Goal: Information Seeking & Learning: Compare options

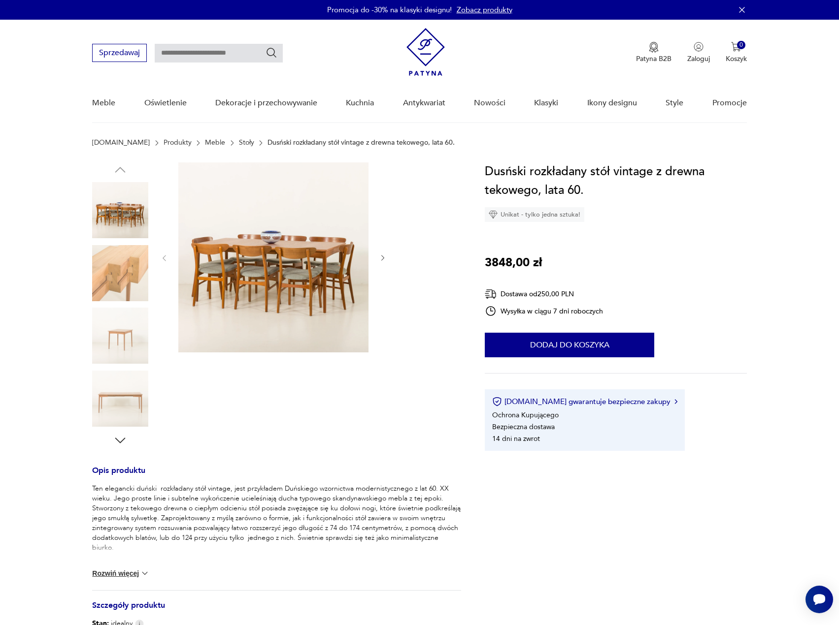
click at [195, 53] on input "text" at bounding box center [219, 53] width 128 height 19
type input "******"
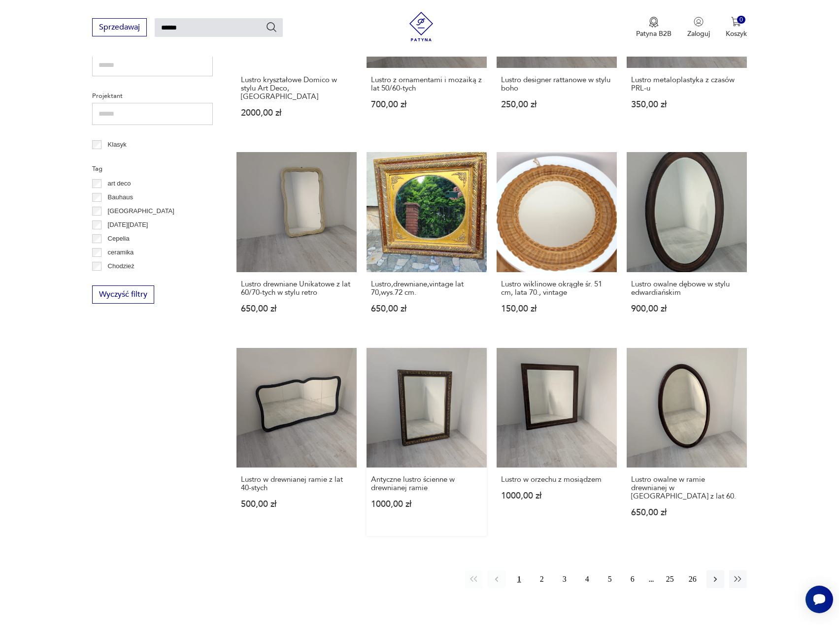
scroll to position [626, 0]
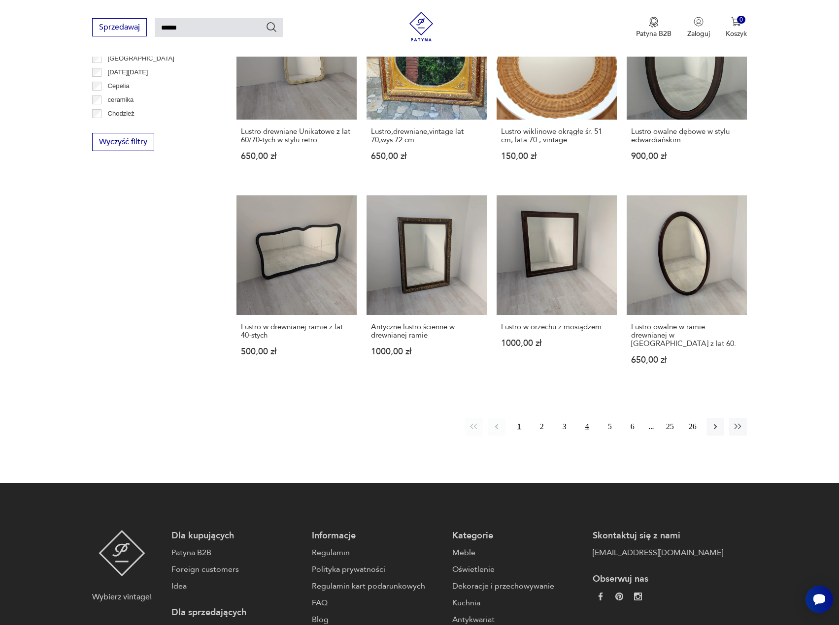
click at [592, 418] on button "4" at bounding box center [587, 427] width 18 height 18
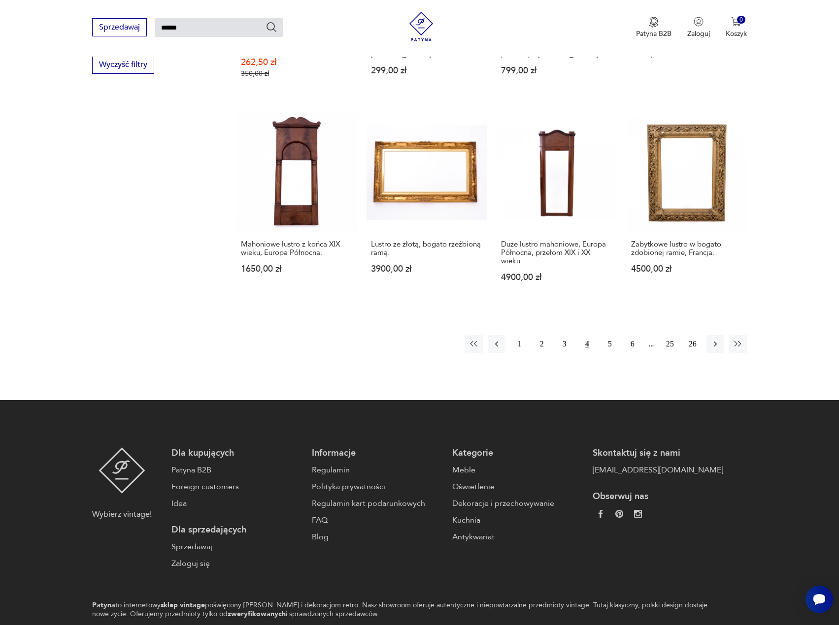
scroll to position [724, 0]
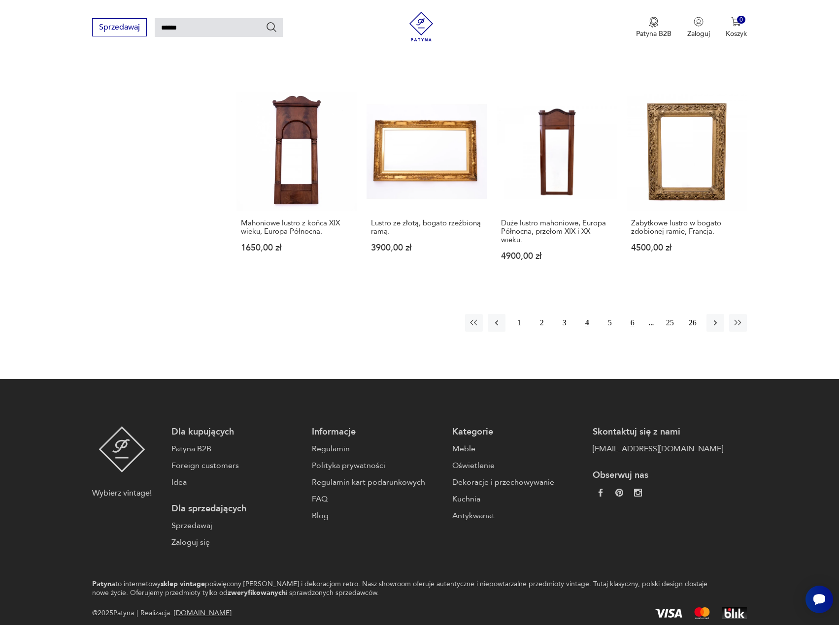
click at [632, 322] on button "6" at bounding box center [632, 323] width 18 height 18
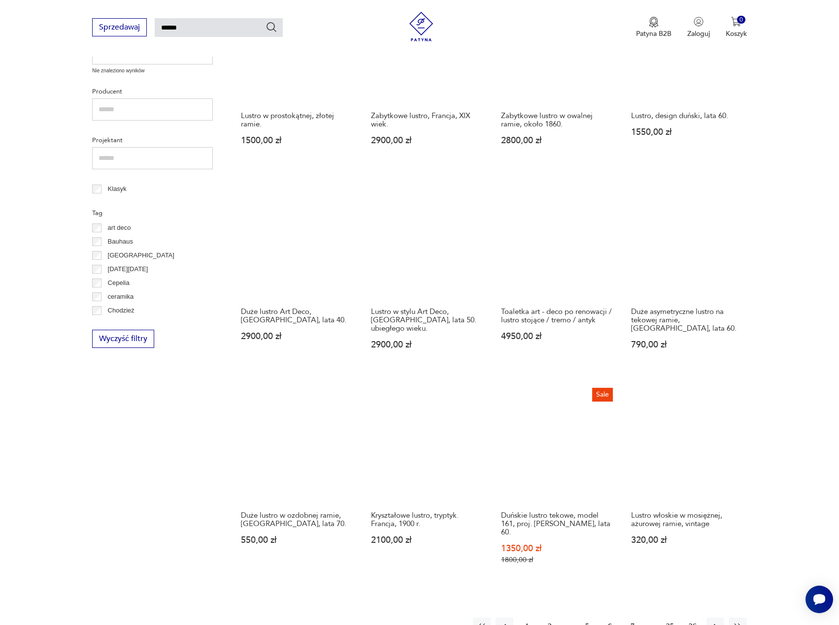
scroll to position [724, 0]
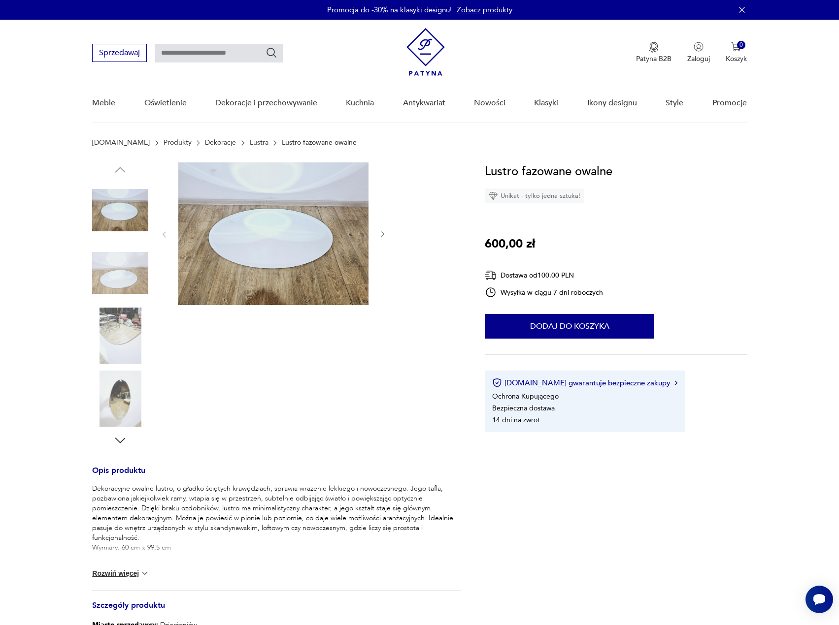
click at [129, 288] on img at bounding box center [120, 273] width 56 height 56
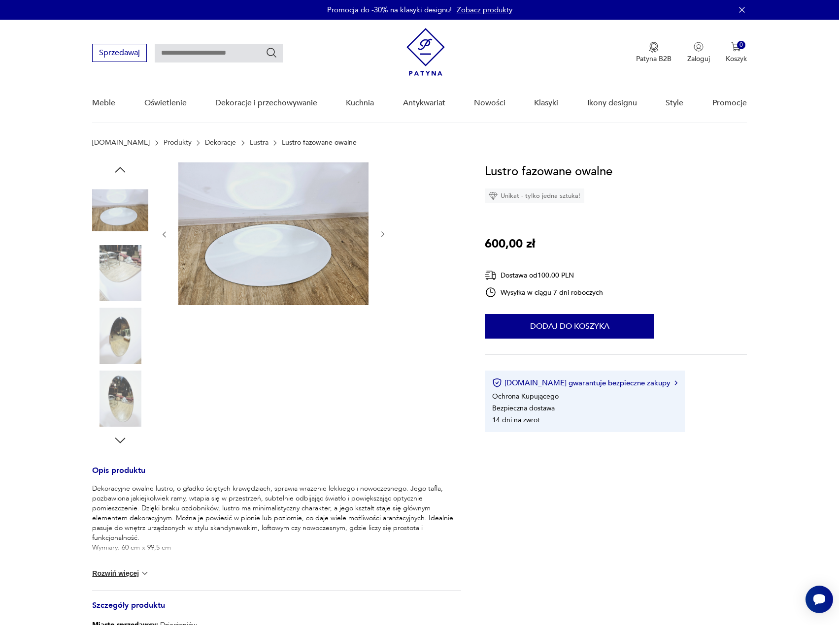
click at [130, 282] on img at bounding box center [120, 273] width 56 height 56
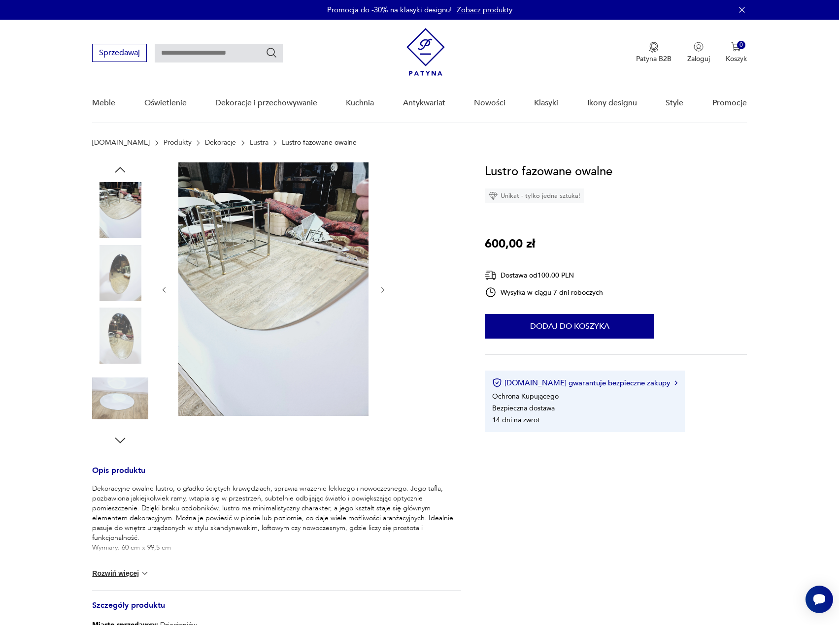
click at [131, 278] on img at bounding box center [120, 273] width 56 height 56
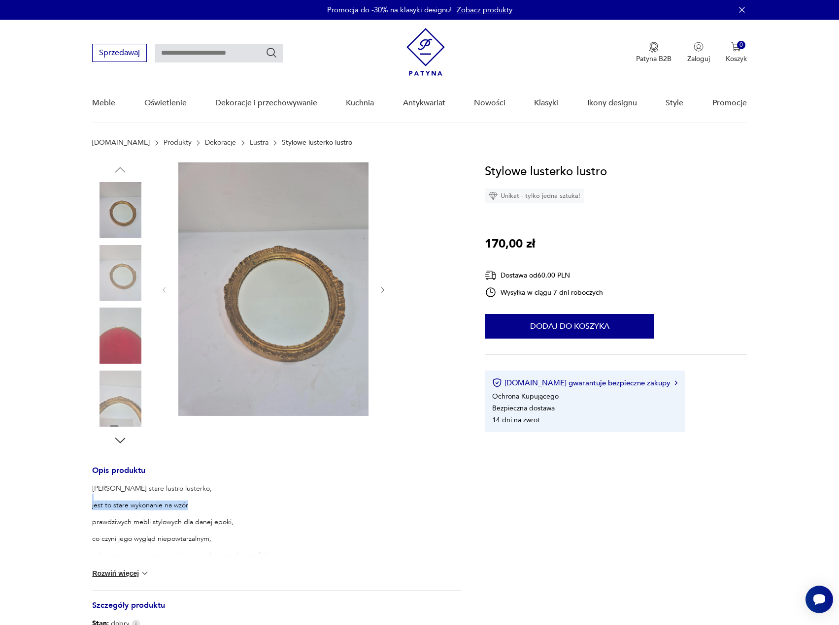
drag, startPoint x: 162, startPoint y: 494, endPoint x: 183, endPoint y: 516, distance: 29.6
click at [198, 505] on div "lecamy elegancki stare lustro lusterko, jest to stare wykonanie na wzór prawdzi…" at bounding box center [184, 535] width 184 height 103
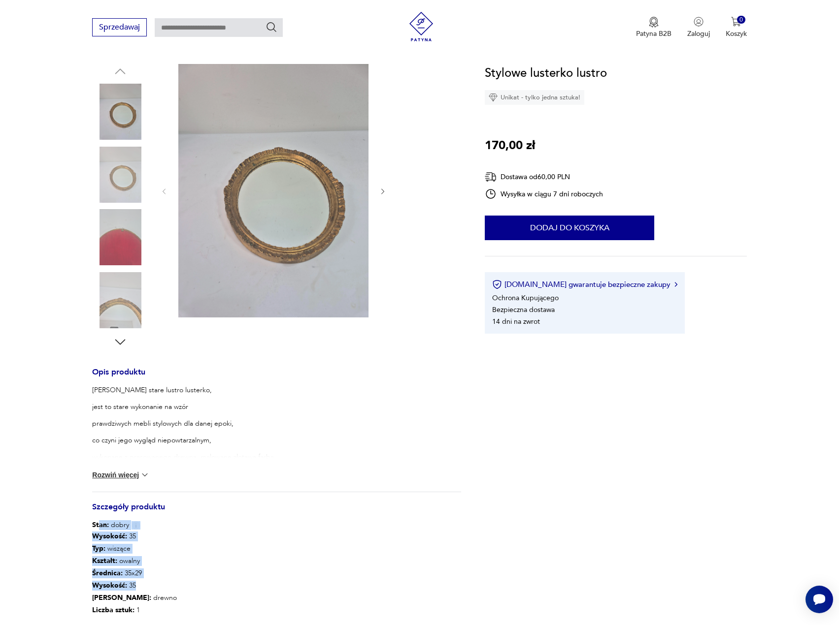
drag, startPoint x: 99, startPoint y: 523, endPoint x: 191, endPoint y: 585, distance: 110.2
click at [191, 585] on div "Opis produktu lecamy elegancki stare lustro lusterko, jest to stare wykonanie n…" at bounding box center [276, 523] width 369 height 308
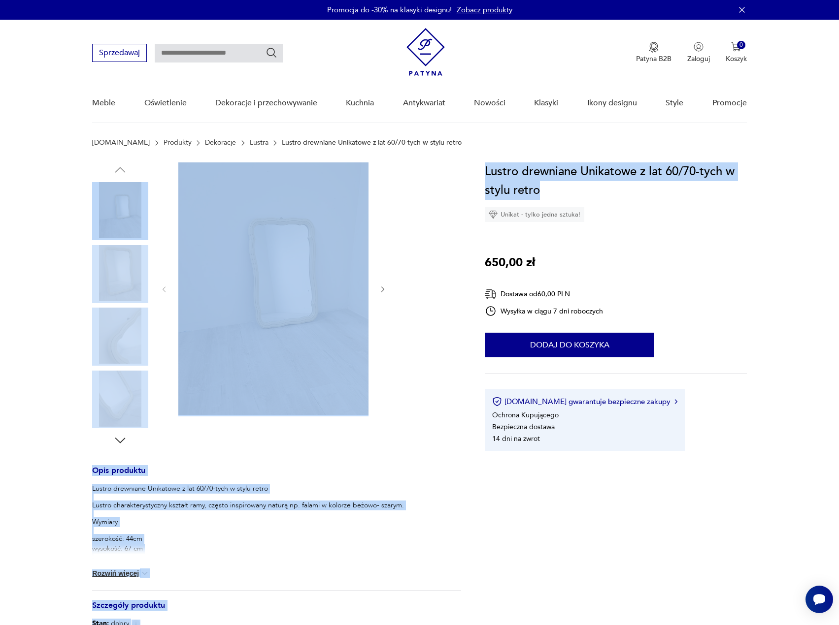
drag, startPoint x: 644, startPoint y: 160, endPoint x: 727, endPoint y: 184, distance: 86.5
click at [727, 184] on h1 "Lustro drewniane Unikatowe z lat 60/70-tych w stylu retro" at bounding box center [615, 181] width 261 height 37
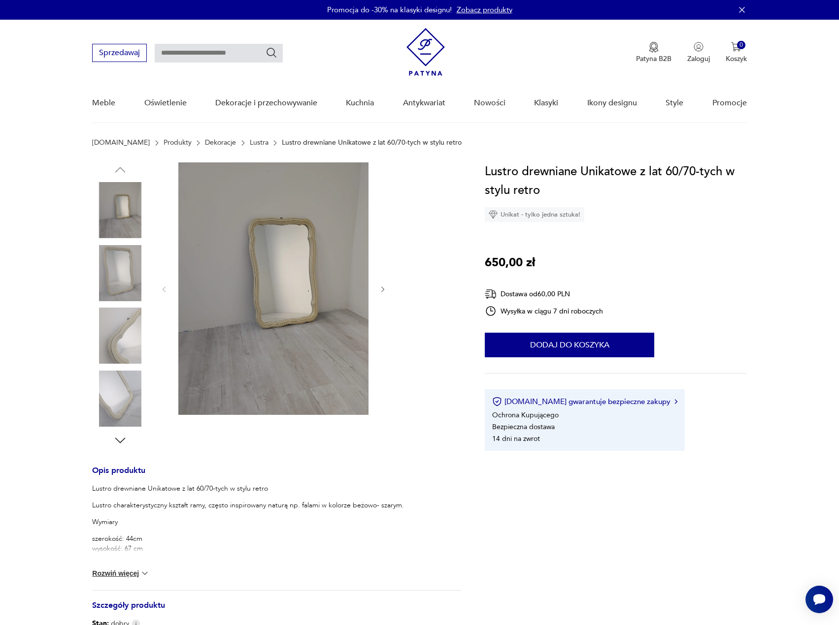
click at [118, 275] on img at bounding box center [120, 273] width 56 height 56
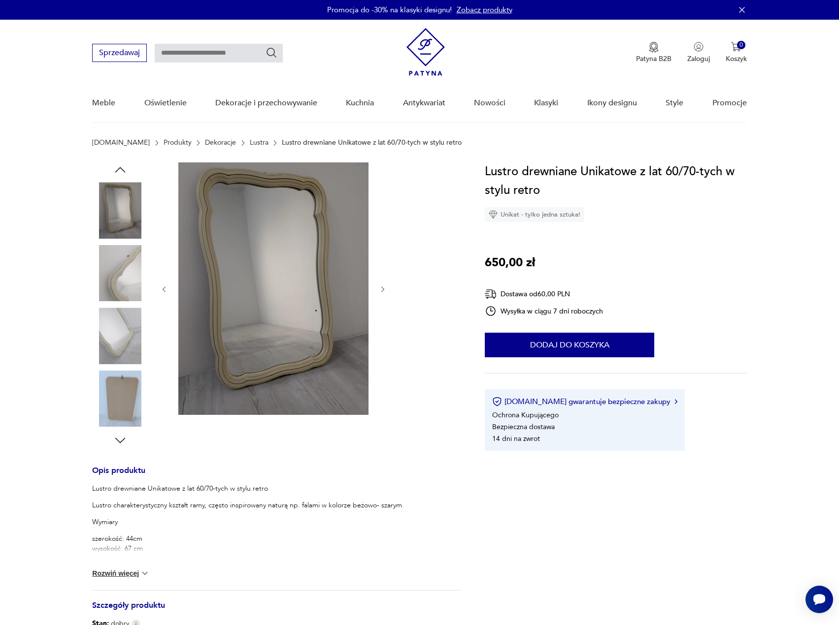
click at [118, 308] on img at bounding box center [120, 336] width 56 height 56
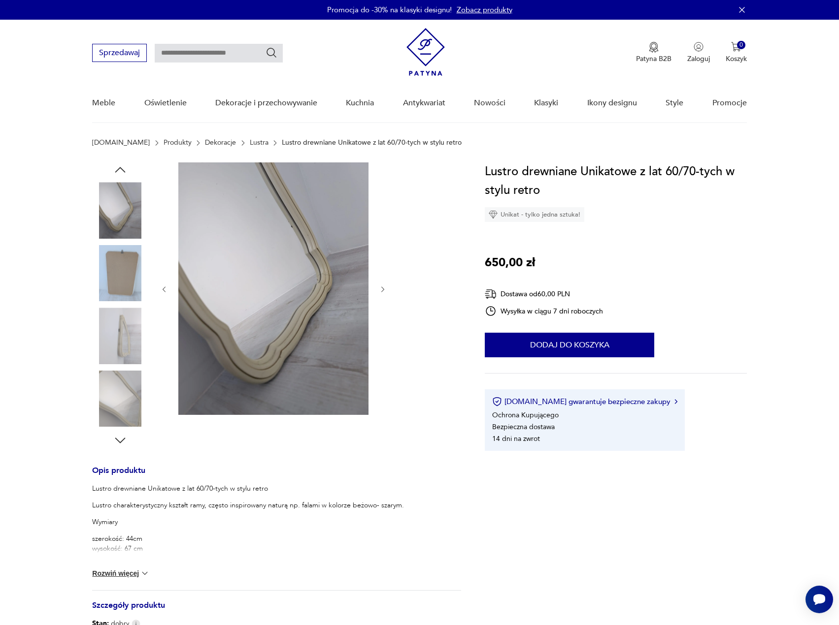
click at [119, 340] on img at bounding box center [120, 336] width 56 height 56
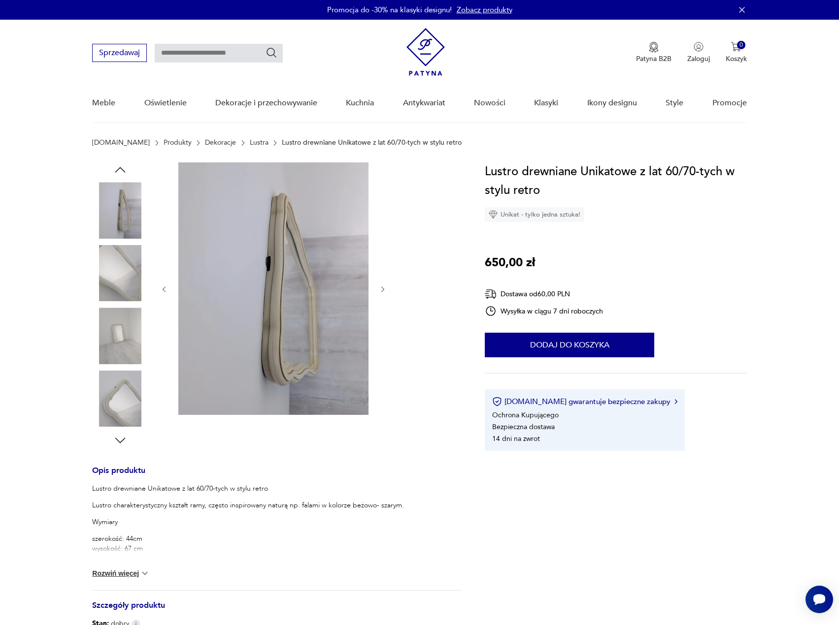
click at [124, 380] on img at bounding box center [120, 399] width 56 height 56
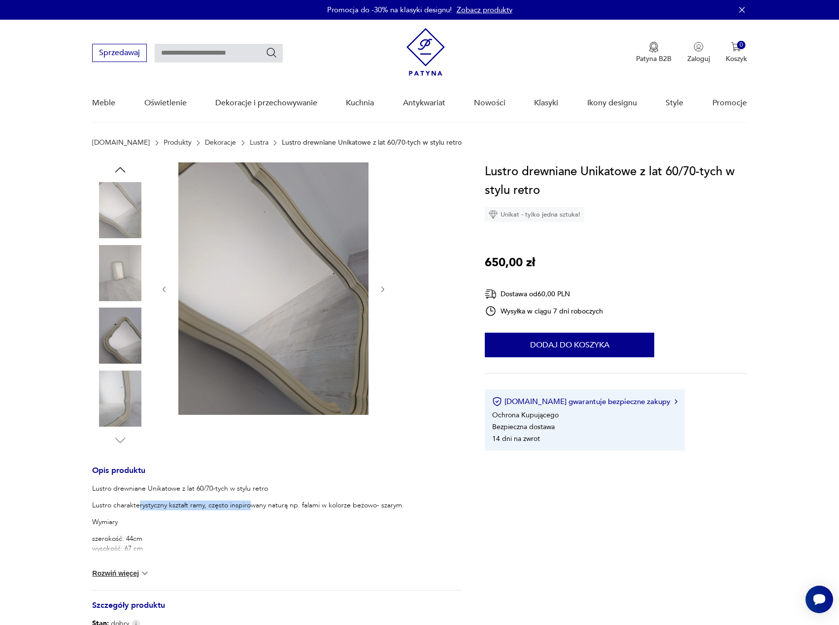
drag, startPoint x: 226, startPoint y: 499, endPoint x: 248, endPoint y: 500, distance: 22.2
click at [248, 501] on p "Lustro charakterystyczny kształt ramy, często inspirowany naturą np. falami w k…" at bounding box center [276, 506] width 369 height 10
drag, startPoint x: 214, startPoint y: 490, endPoint x: 274, endPoint y: 508, distance: 62.8
click at [273, 508] on div "Lustro drewniane Unikatowe z lat 60/70-tych w stylu retro Lustro charakterystyc…" at bounding box center [276, 616] width 369 height 265
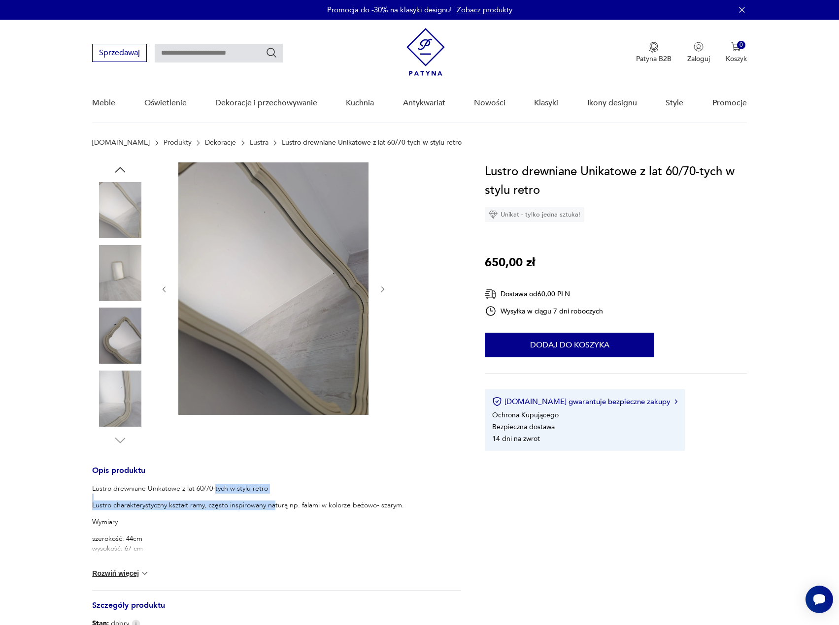
scroll to position [98, 0]
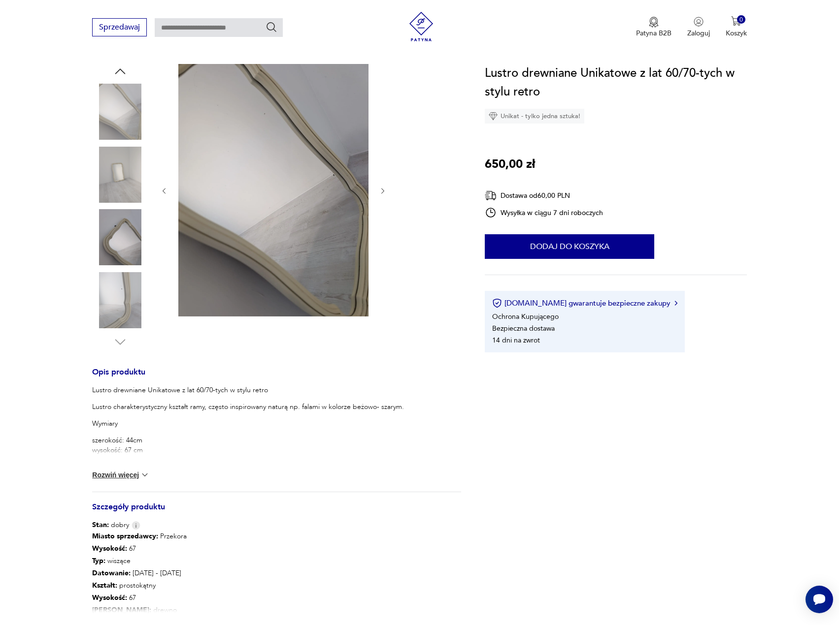
click at [123, 432] on div "Lustro drewniane Unikatowe z lat 60/70-tych w stylu retro Lustro charakterystyc…" at bounding box center [276, 518] width 369 height 265
drag, startPoint x: 137, startPoint y: 430, endPoint x: 158, endPoint y: 463, distance: 38.9
click at [164, 454] on div "Lustro drewniane Unikatowe z lat 60/70-tych w stylu retro Lustro charakterystyc…" at bounding box center [276, 518] width 369 height 265
click at [141, 444] on p "szerokość: 44cm wysokość: 67 cm" at bounding box center [276, 446] width 369 height 20
click at [164, 410] on p "Lustro charakterystyczny kształt ramy, często inspirowany naturą np. falami w k…" at bounding box center [276, 407] width 369 height 10
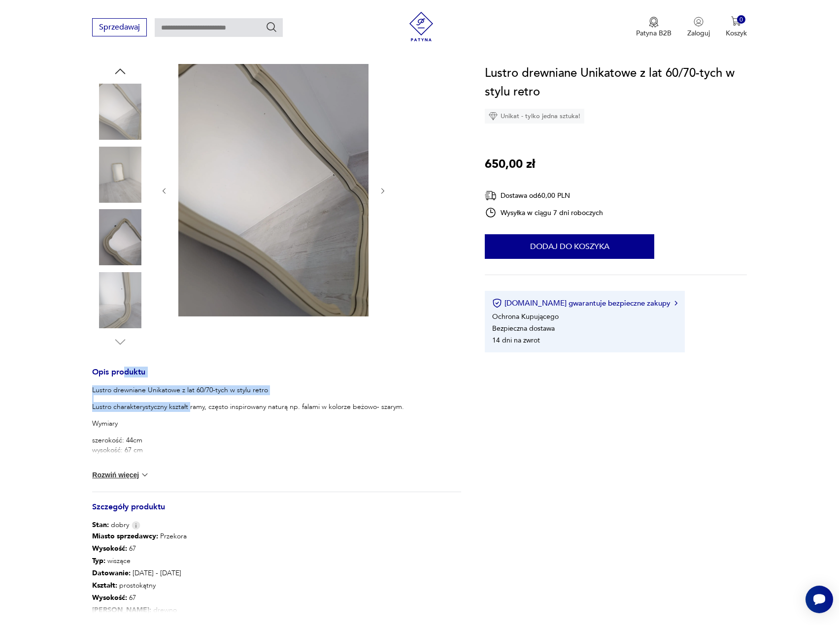
drag, startPoint x: 155, startPoint y: 389, endPoint x: 199, endPoint y: 407, distance: 48.6
click at [194, 407] on div "Opis produktu Lustro drewniane Unikatowe z lat 60/70-tych w stylu retro Lustro …" at bounding box center [276, 380] width 369 height 633
click at [212, 402] on p "Lustro charakterystyczny kształt ramy, często inspirowany naturą np. falami w k…" at bounding box center [276, 407] width 369 height 10
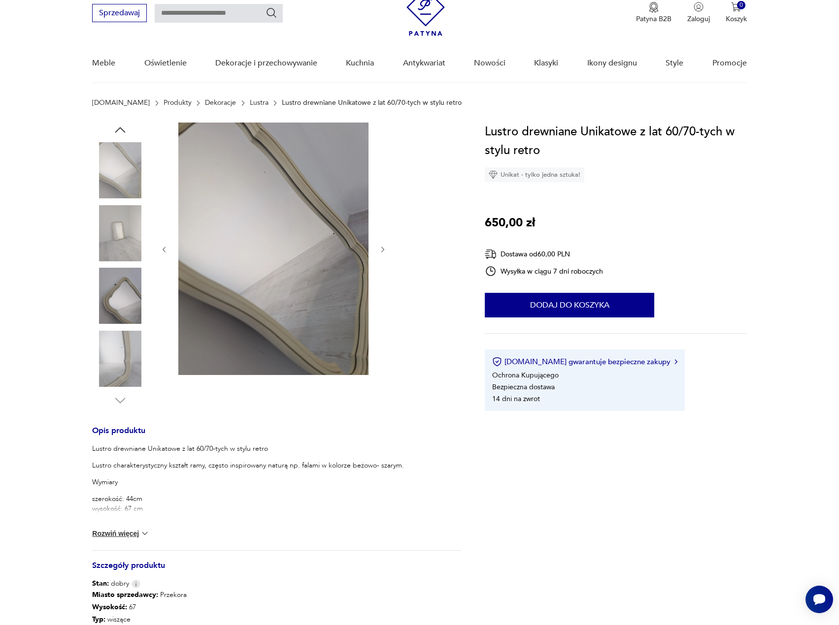
scroll to position [0, 0]
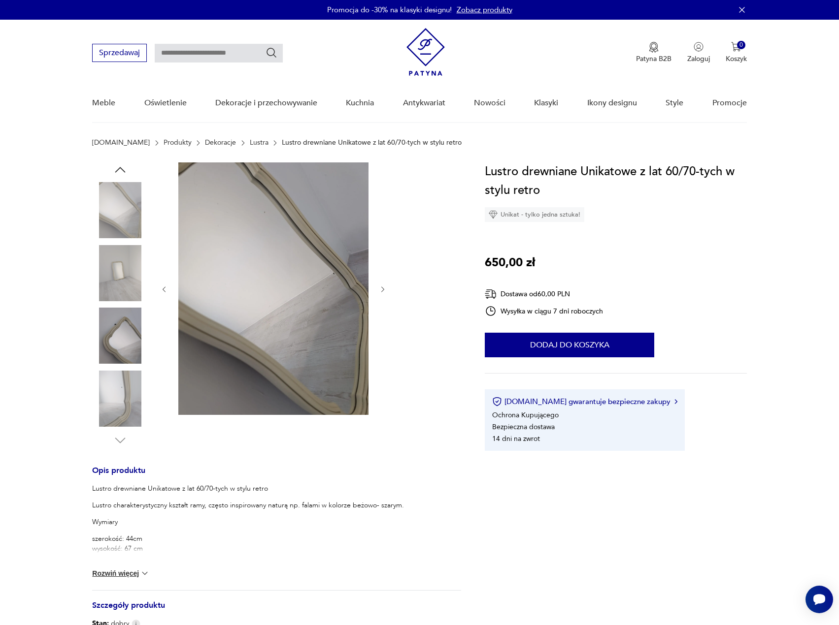
click at [125, 172] on icon "button" at bounding box center [120, 169] width 10 height 5
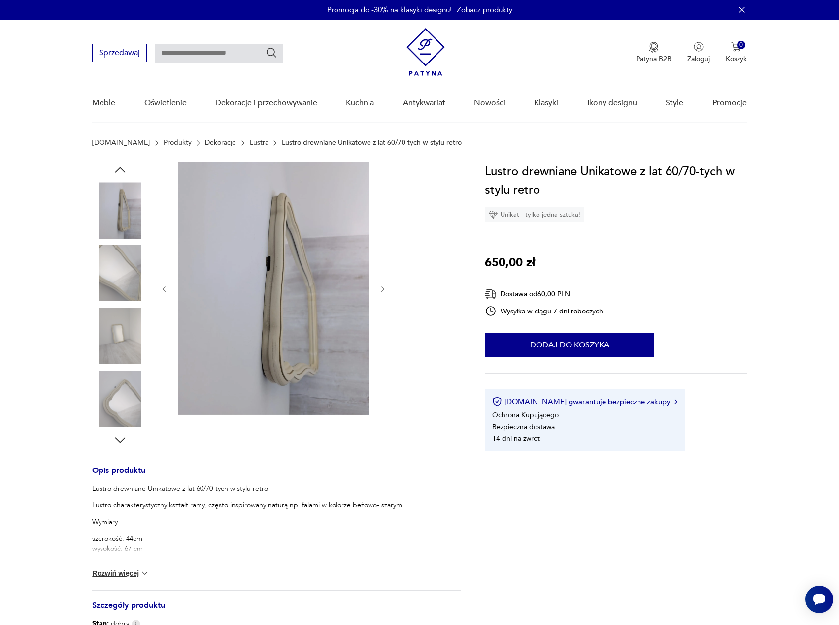
click at [116, 170] on icon "button" at bounding box center [120, 170] width 15 height 15
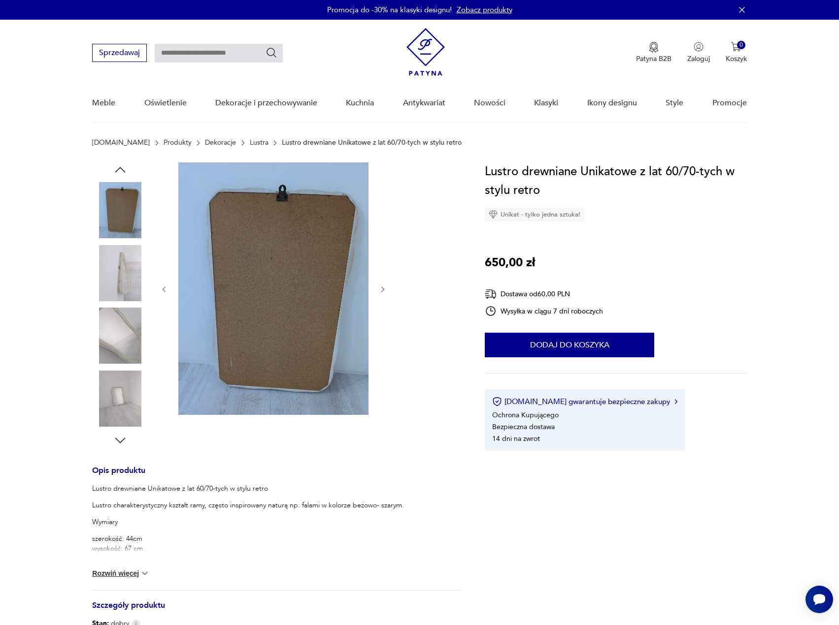
click at [116, 170] on icon "button" at bounding box center [120, 170] width 15 height 15
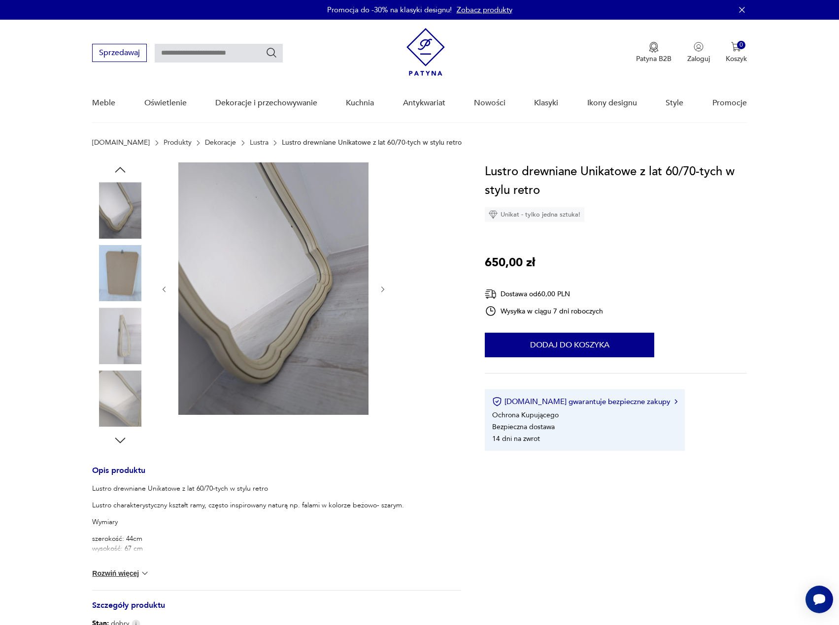
click at [116, 170] on icon "button" at bounding box center [120, 170] width 15 height 15
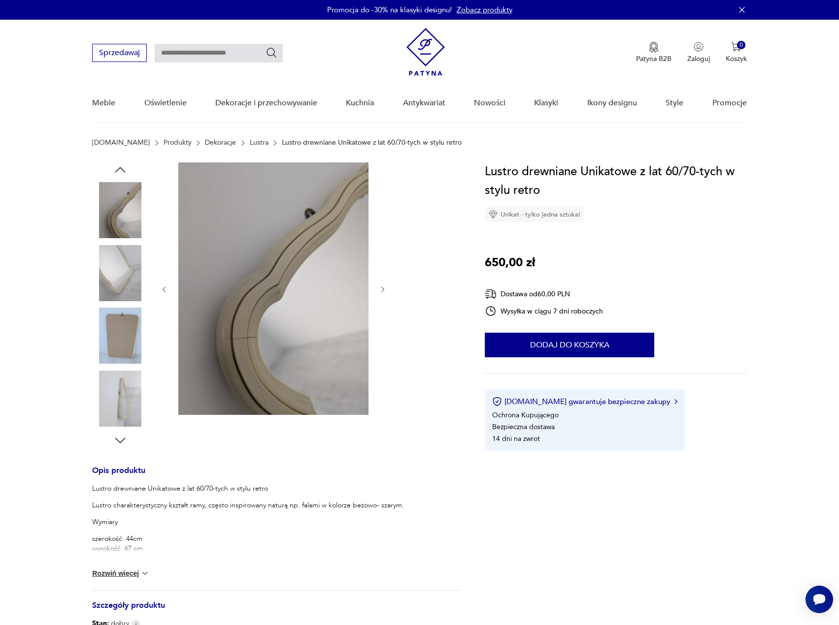
click at [116, 170] on icon "button" at bounding box center [120, 170] width 15 height 15
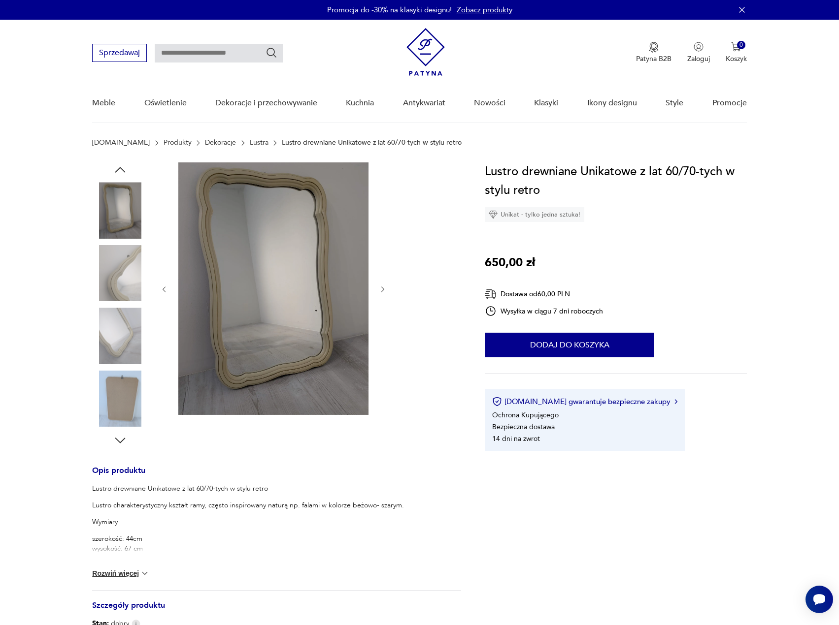
click at [116, 170] on icon "button" at bounding box center [120, 170] width 15 height 15
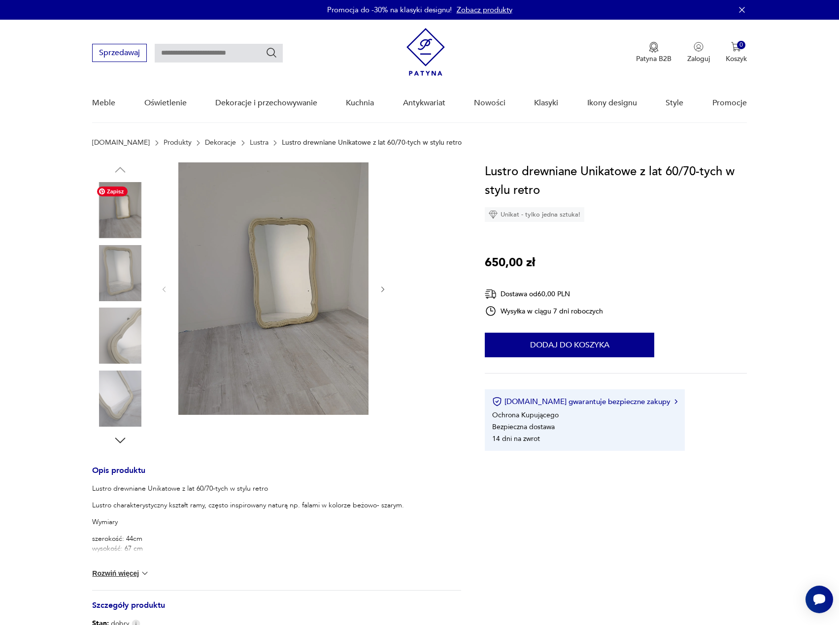
click at [132, 225] on img at bounding box center [120, 210] width 56 height 56
click at [546, 176] on h1 "Lustro drewniane Unikatowe z lat 60/70-tych w stylu retro" at bounding box center [615, 181] width 261 height 37
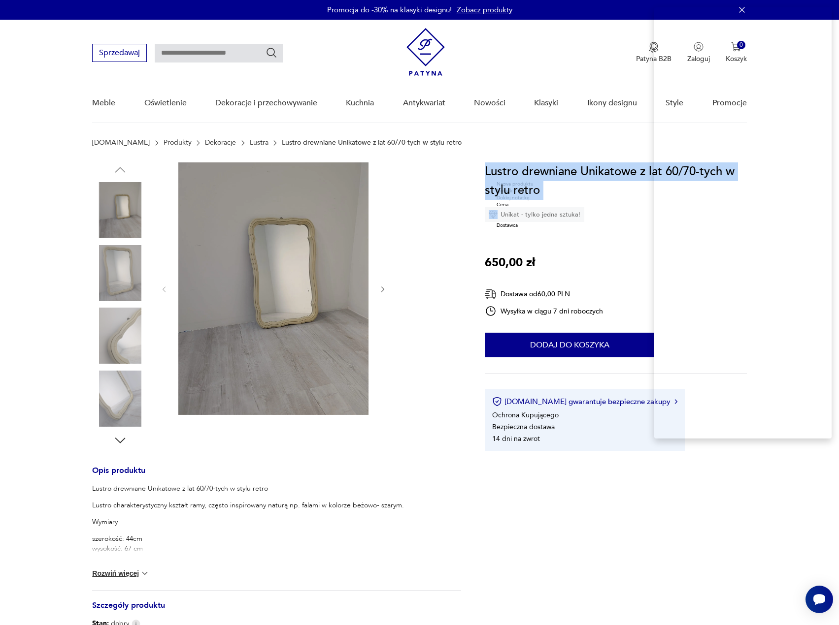
click at [546, 176] on h1 "Lustro drewniane Unikatowe z lat 60/70-tych w stylu retro" at bounding box center [615, 181] width 261 height 37
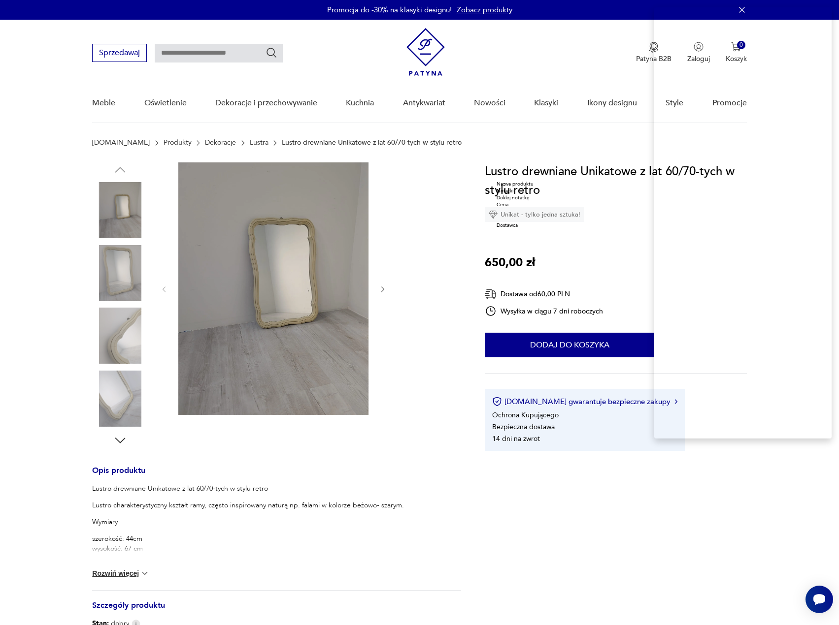
click at [539, 195] on div "Notatki" at bounding box center [517, 191] width 43 height 7
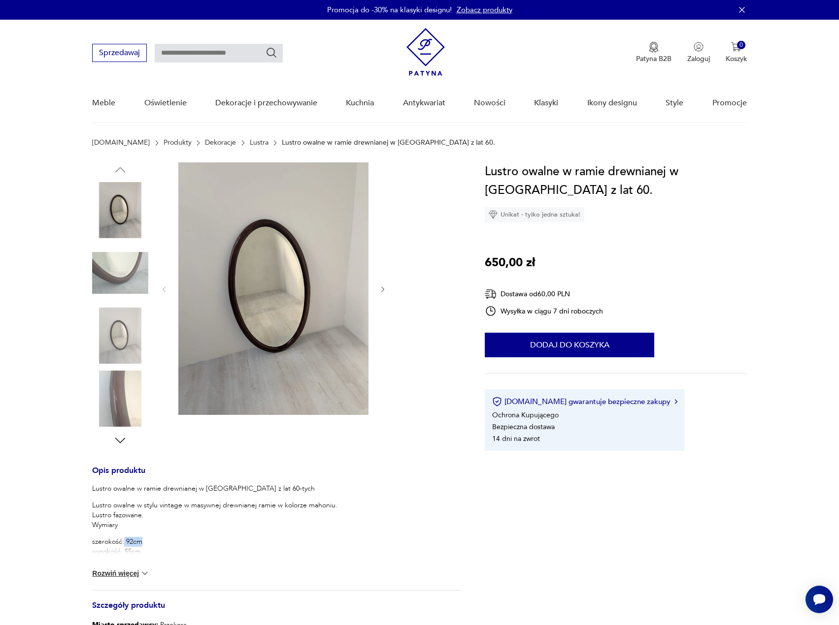
drag, startPoint x: 124, startPoint y: 542, endPoint x: 161, endPoint y: 545, distance: 37.1
click at [161, 545] on p "szerokość: 92cm wysokość: 55cm" at bounding box center [276, 547] width 369 height 20
click at [146, 555] on p "szerokość: 92cm wysokość: 55cm" at bounding box center [276, 547] width 369 height 20
click at [137, 574] on button "Rozwiń więcej" at bounding box center [120, 574] width 57 height 10
drag, startPoint x: 157, startPoint y: 514, endPoint x: 168, endPoint y: 562, distance: 49.2
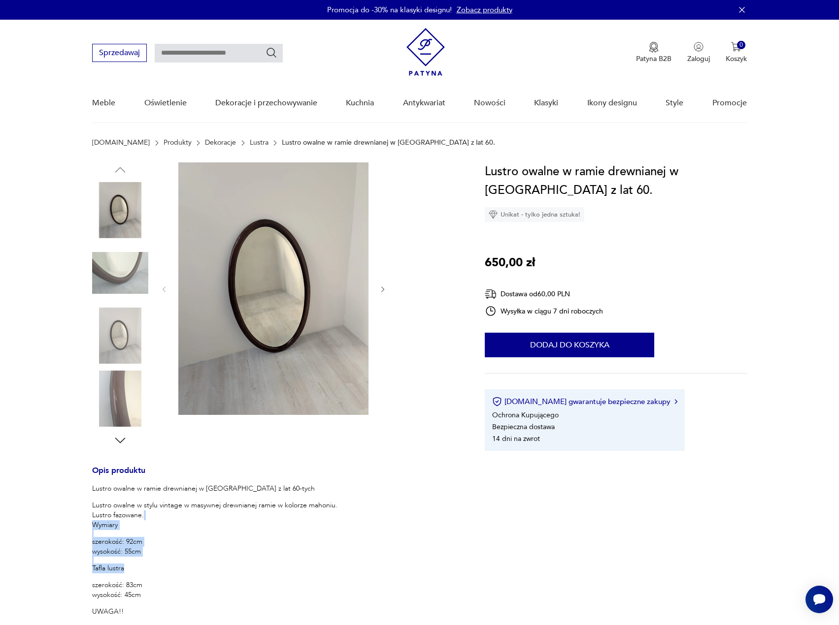
click at [166, 562] on div "Lustro owalne w ramie drewnianej w mahoniu z lat 60-tych Lustro owalne w stylu …" at bounding box center [276, 609] width 369 height 251
click at [171, 559] on div "Lustro owalne w ramie drewnianej w mahoniu z lat 60-tych Lustro owalne w stylu …" at bounding box center [276, 609] width 369 height 251
click at [569, 168] on h1 "Lustro owalne w ramie drewnianej w mahoniu z lat 60." at bounding box center [615, 181] width 261 height 37
click at [568, 169] on h1 "Lustro owalne w ramie drewnianej w mahoniu z lat 60." at bounding box center [615, 181] width 261 height 37
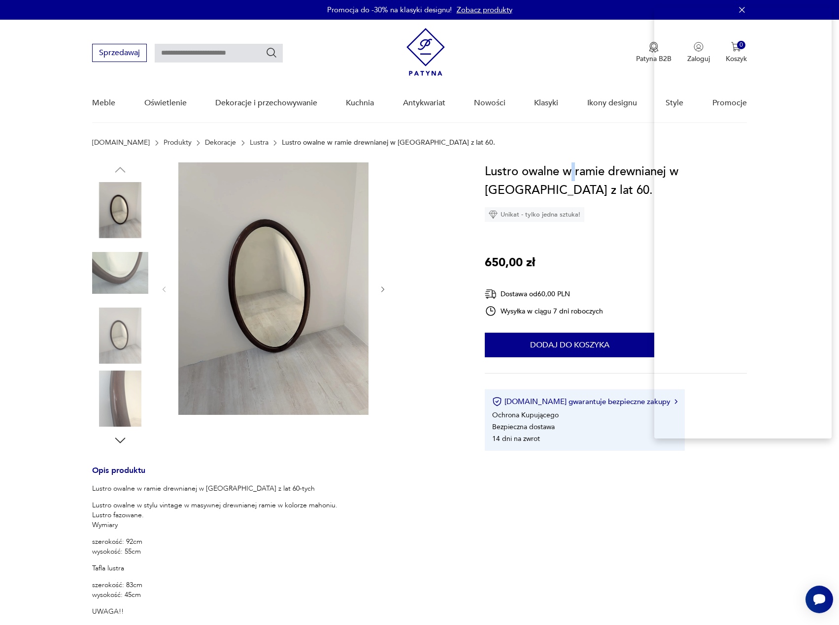
click at [568, 169] on h1 "Lustro owalne w ramie drewnianej w mahoniu z lat 60." at bounding box center [615, 181] width 261 height 37
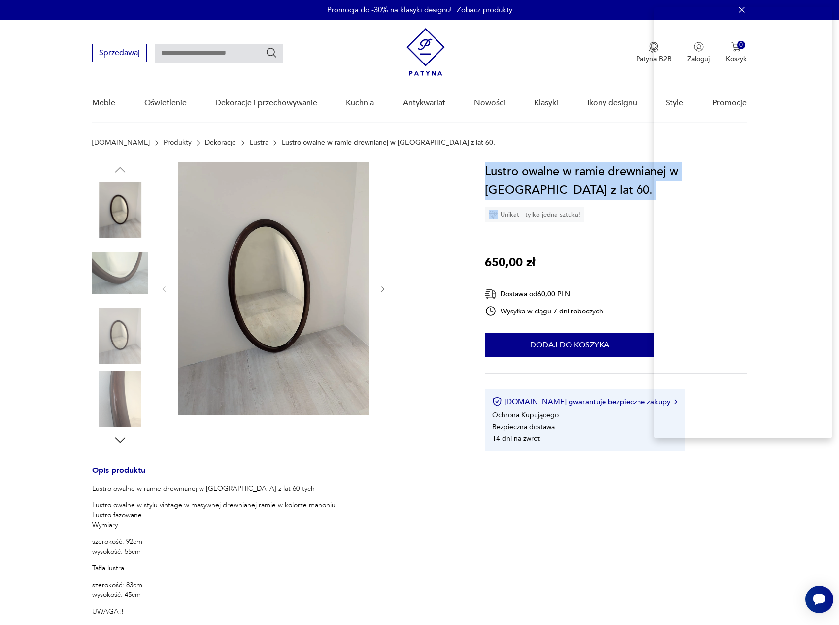
click at [568, 169] on h1 "Lustro owalne w ramie drewnianej w mahoniu z lat 60." at bounding box center [615, 181] width 261 height 37
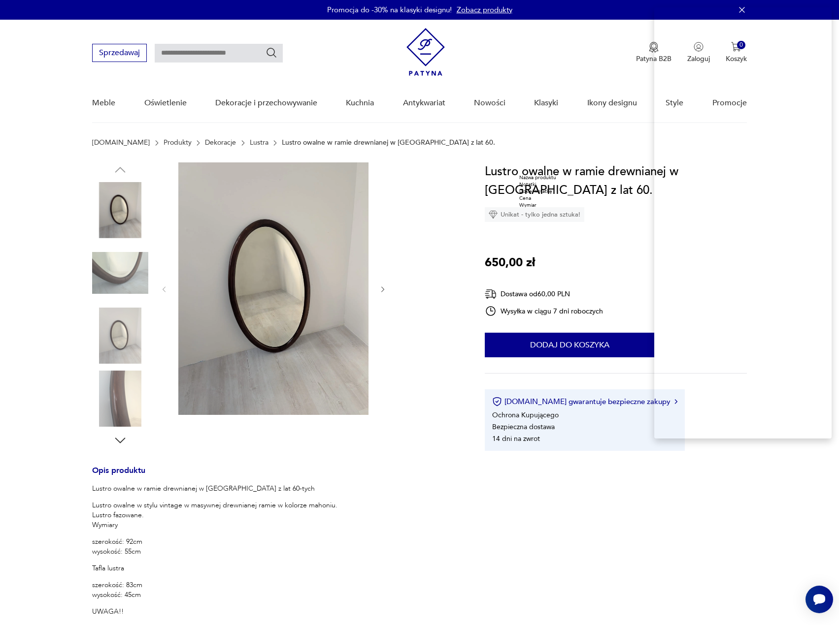
click at [552, 188] on div "Notatki" at bounding box center [540, 184] width 43 height 7
click at [715, 304] on div "Lustro owalne w ramie drewnianej w mahoniu z lat 60. Unikat - tylko jedna sztuk…" at bounding box center [615, 307] width 261 height 289
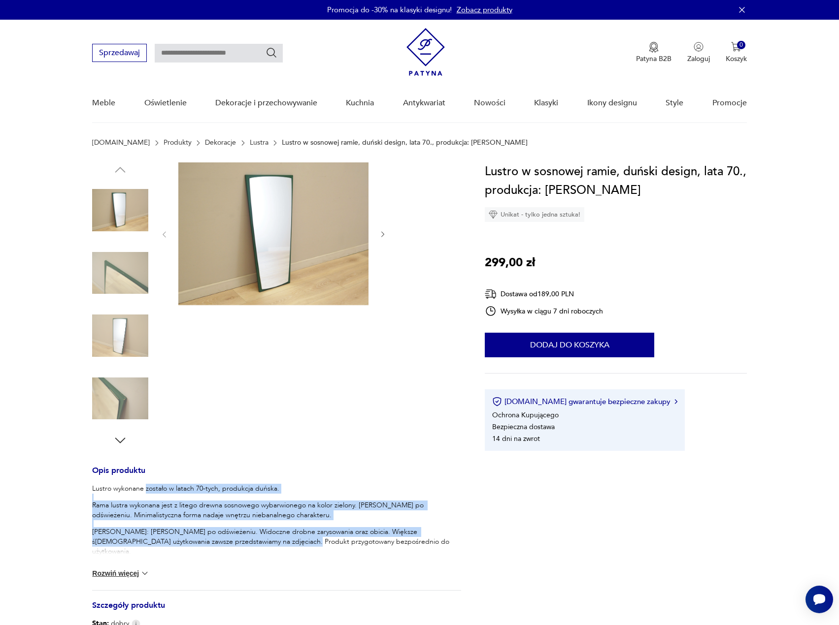
drag, startPoint x: 146, startPoint y: 488, endPoint x: 269, endPoint y: 544, distance: 135.6
click at [269, 544] on div "Lustro wykonane zostało w latach 70-tych, produkcja duńska. Rama lustra wykonan…" at bounding box center [276, 590] width 369 height 213
click at [269, 544] on p "[PERSON_NAME]: [PERSON_NAME] po odświeżeniu. Widoczne drobne zarysowania oraz o…" at bounding box center [276, 542] width 369 height 30
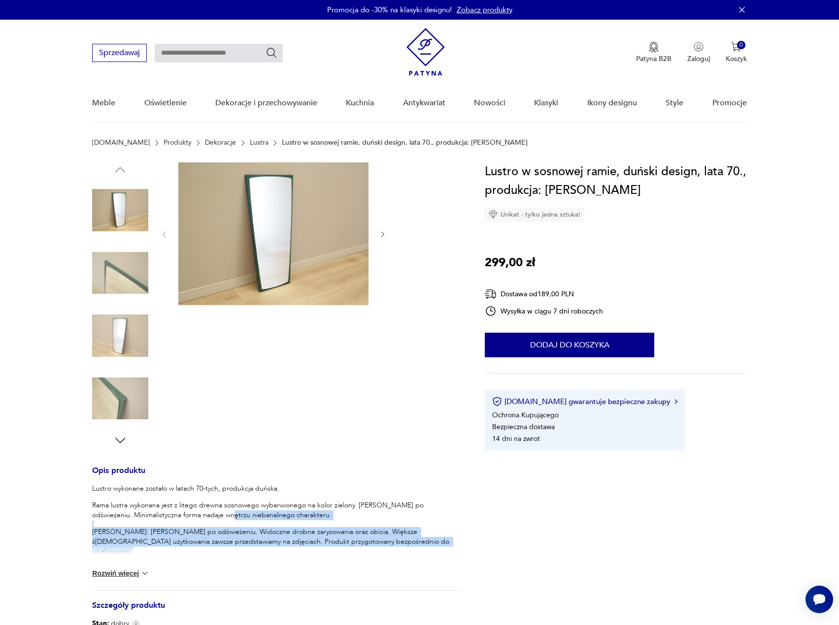
drag, startPoint x: 218, startPoint y: 514, endPoint x: 363, endPoint y: 560, distance: 152.5
click at [363, 560] on div "Lustro wykonane zostało w latach 70-tych, produkcja duńska. Rama lustra wykonan…" at bounding box center [276, 537] width 369 height 106
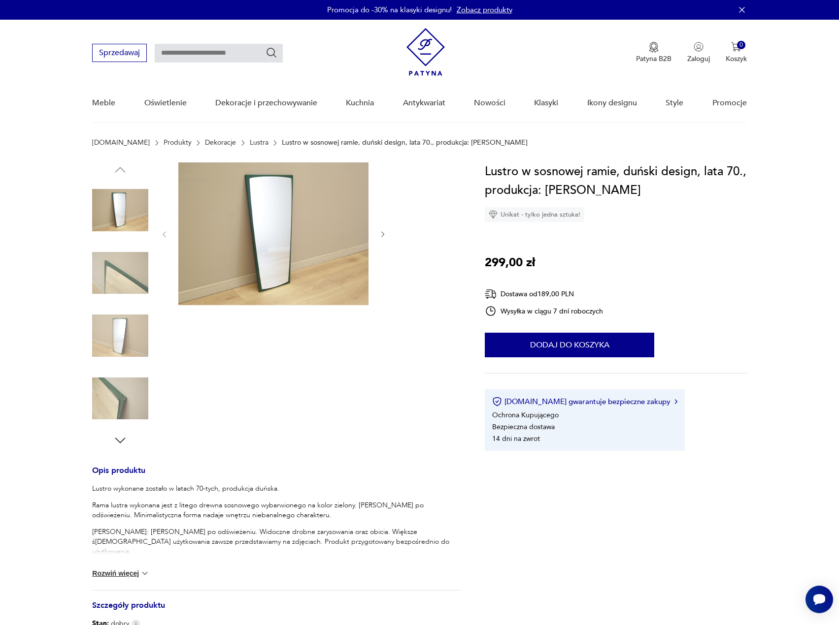
click at [199, 517] on p "Rama lustra wykonana jest z litego drewna sosnowego wybarwionego na kolor zielo…" at bounding box center [276, 511] width 369 height 20
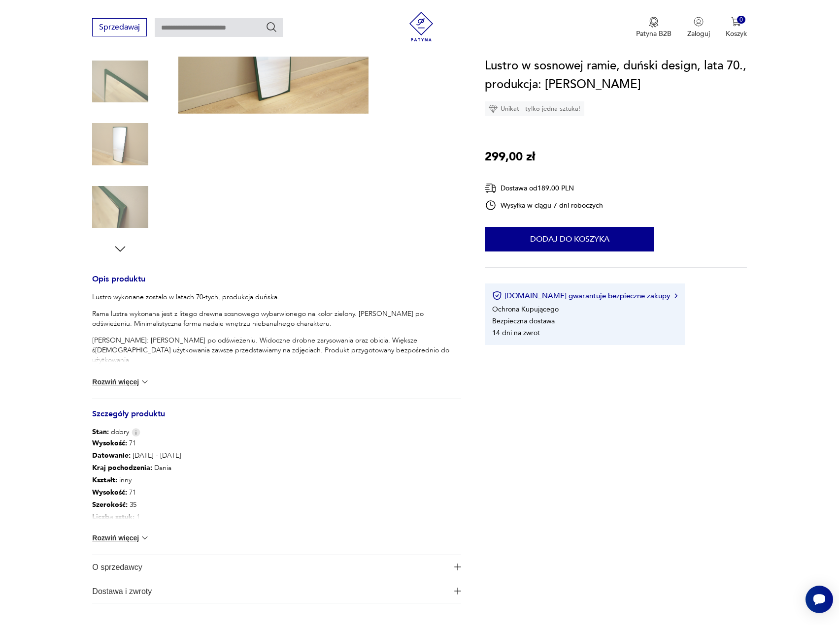
scroll to position [197, 0]
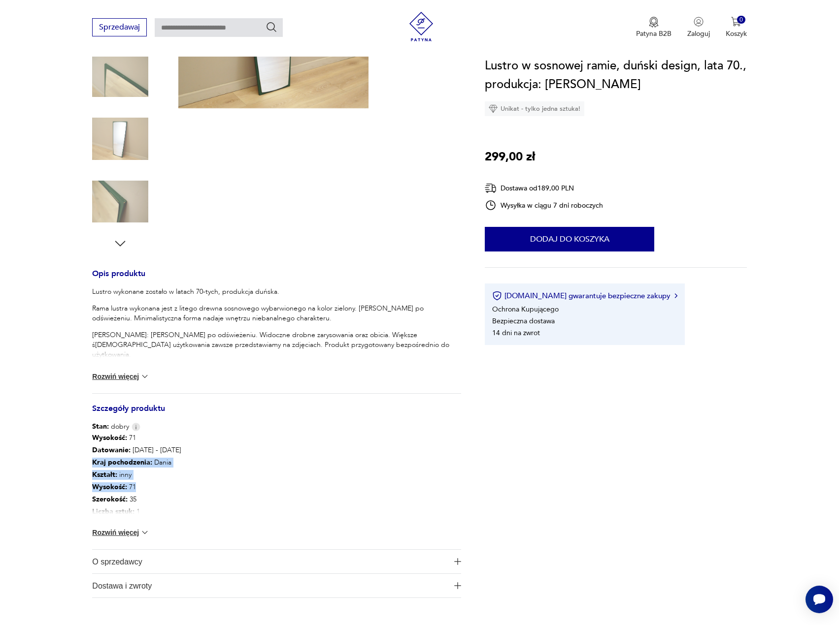
drag, startPoint x: 133, startPoint y: 473, endPoint x: 155, endPoint y: 487, distance: 25.7
click at [155, 486] on section "Opis produktu Lustro wykonane zostało w latach 70-tych, produkcja duńska. Rama …" at bounding box center [419, 294] width 839 height 656
click at [112, 463] on b "Kraj pochodzenia :" at bounding box center [122, 462] width 60 height 9
drag, startPoint x: 109, startPoint y: 426, endPoint x: 119, endPoint y: 468, distance: 43.0
click at [119, 468] on div "Opis produktu Lustro wykonane zostało w latach 70-tych, produkcja duńska. Rama …" at bounding box center [276, 434] width 369 height 327
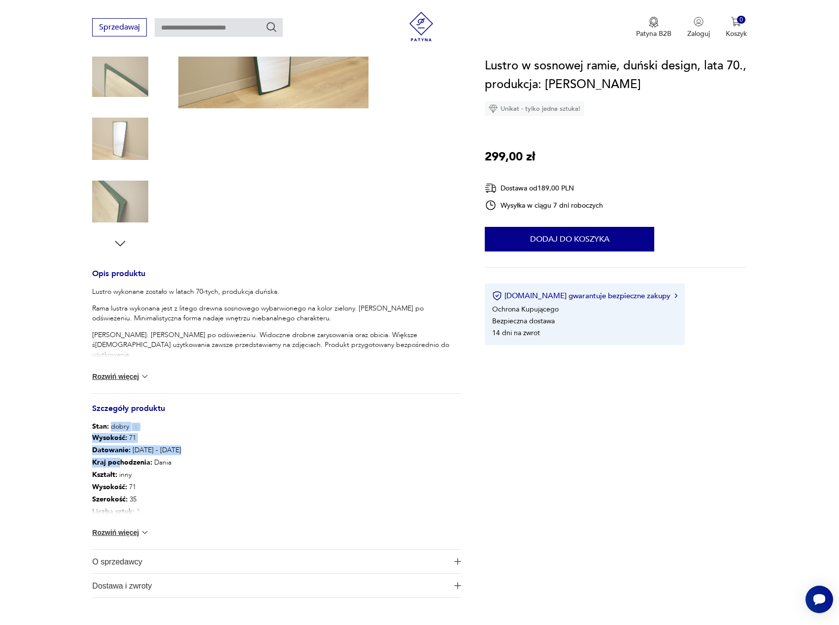
click at [116, 464] on b "Kraj pochodzenia :" at bounding box center [122, 462] width 60 height 9
click at [103, 459] on b "Kraj pochodzenia :" at bounding box center [122, 462] width 60 height 9
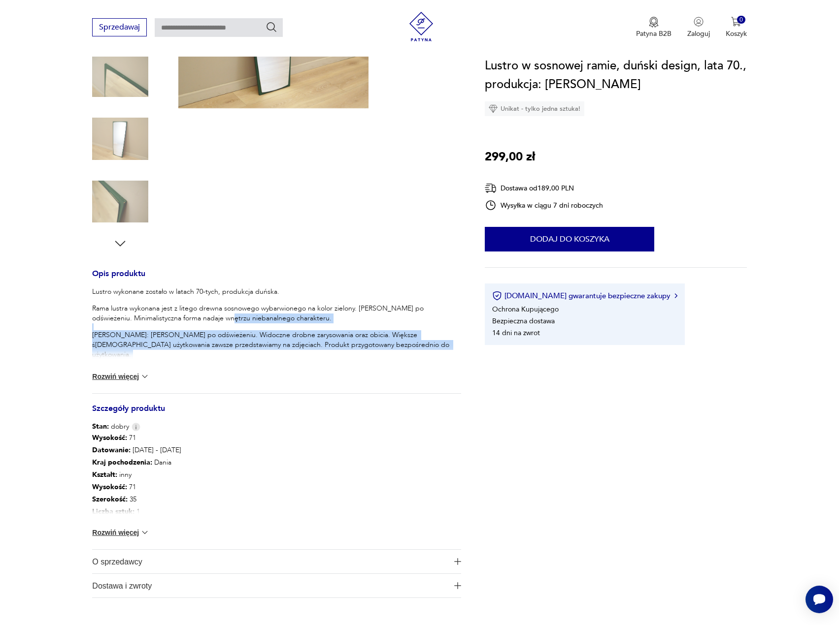
drag, startPoint x: 263, startPoint y: 323, endPoint x: 293, endPoint y: 352, distance: 41.4
click at [293, 352] on div "Lustro wykonane zostało w latach 70-tych, produkcja duńska. Rama lustra wykonan…" at bounding box center [276, 393] width 369 height 213
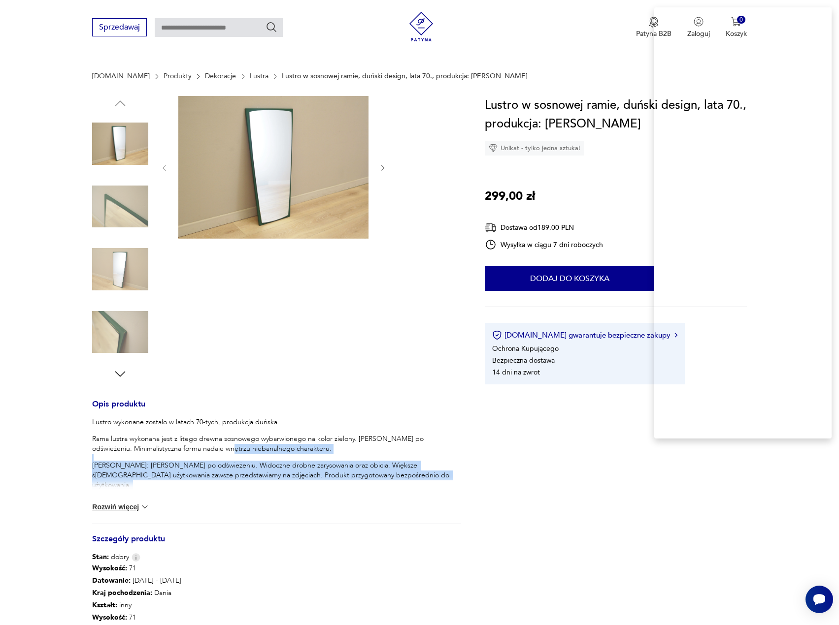
scroll to position [0, 0]
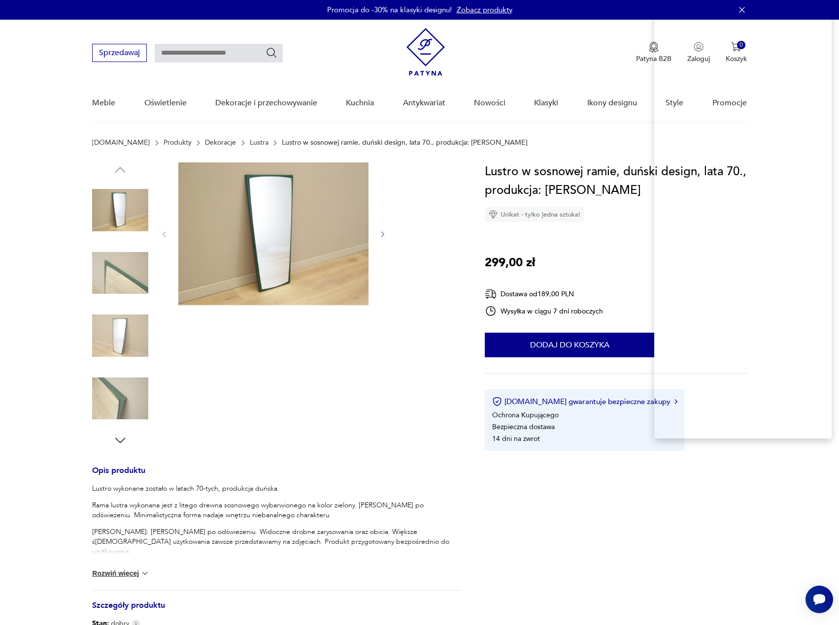
click at [512, 170] on h1 "Lustro w sosnowej ramie, duński design, lata 70., produkcja: [PERSON_NAME]" at bounding box center [615, 181] width 261 height 37
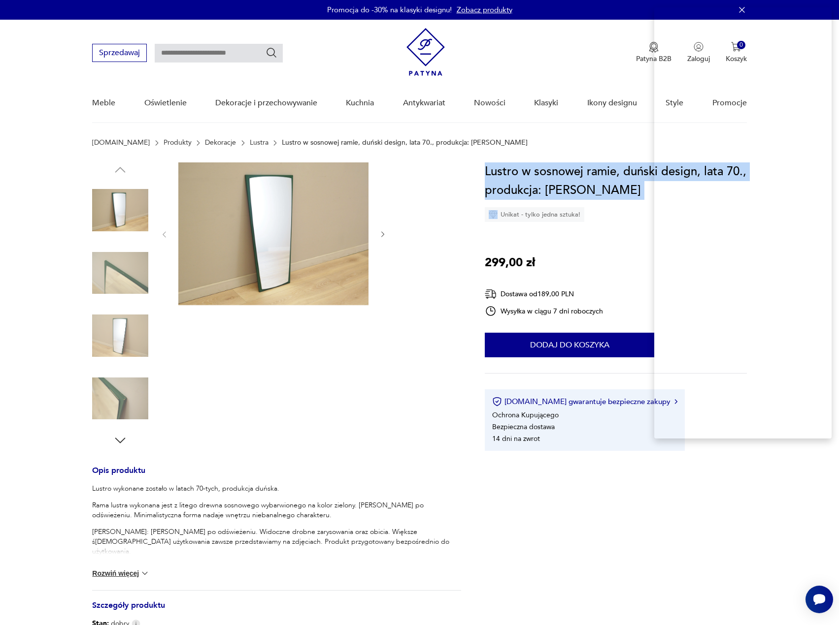
click at [512, 170] on h1 "Lustro w sosnowej ramie, duński design, lata 70., produkcja: [PERSON_NAME]" at bounding box center [615, 181] width 261 height 37
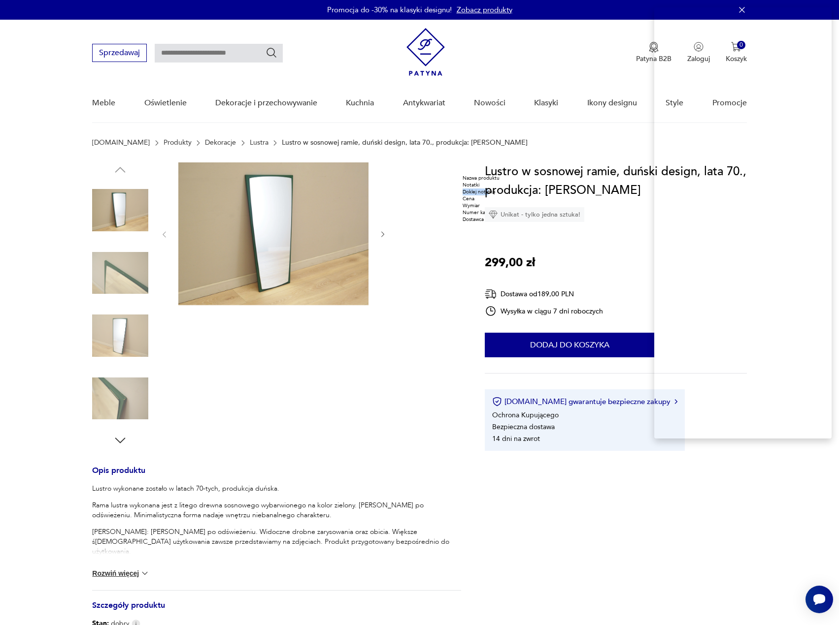
drag, startPoint x: 508, startPoint y: 223, endPoint x: 506, endPoint y: 201, distance: 22.2
click at [505, 201] on div "Nazwa produktu Notatki Doklej notatkę Cena Wymiar Numer katalogowy Dostawca" at bounding box center [483, 199] width 43 height 48
click at [491, 220] on div "Notatki" at bounding box center [478, 216] width 43 height 7
click at [550, 172] on h1 "Lustro w sosnowej ramie, duński design, lata 70., produkcja: [PERSON_NAME]" at bounding box center [615, 181] width 261 height 37
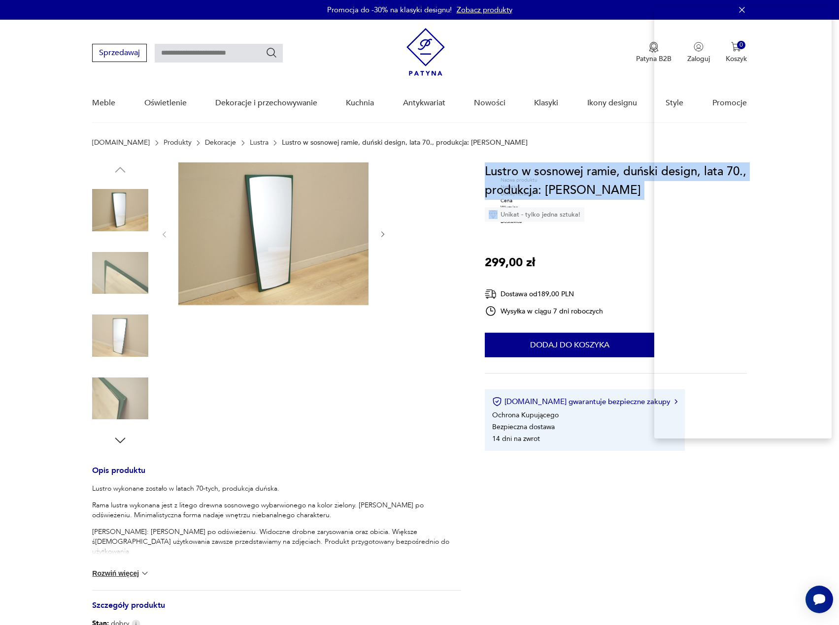
click at [550, 172] on h1 "Lustro w sosnowej ramie, duński design, lata 70., produkcja: [PERSON_NAME]" at bounding box center [615, 181] width 261 height 37
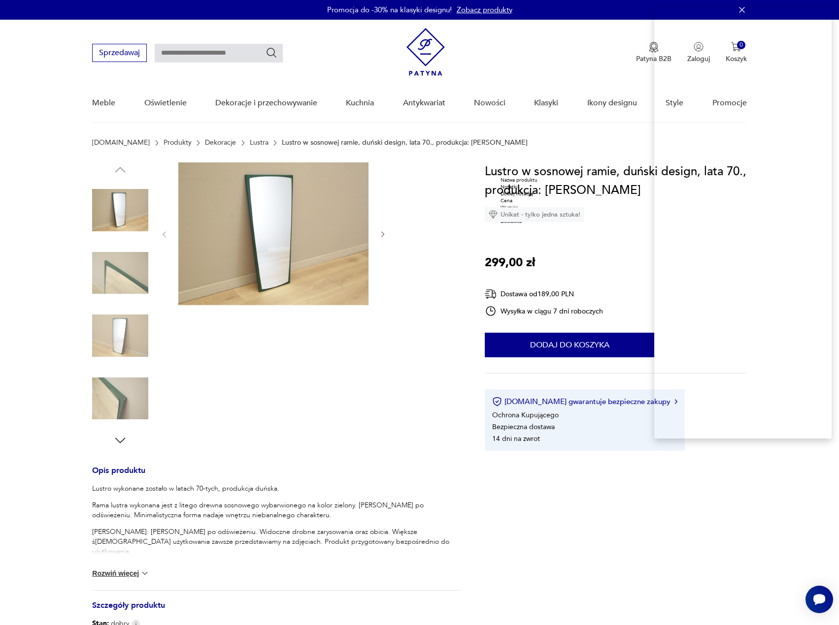
click at [532, 191] on div "Notatki" at bounding box center [521, 187] width 43 height 7
